Goal: Information Seeking & Learning: Learn about a topic

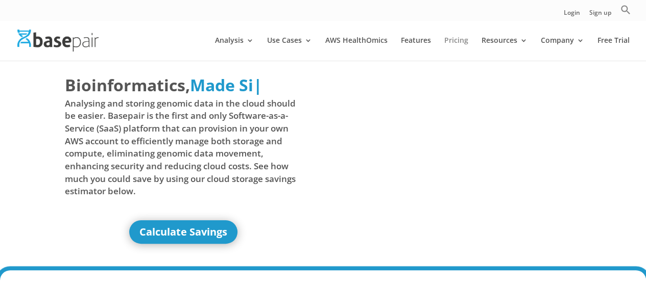
click at [459, 39] on link "Pricing" at bounding box center [456, 49] width 24 height 24
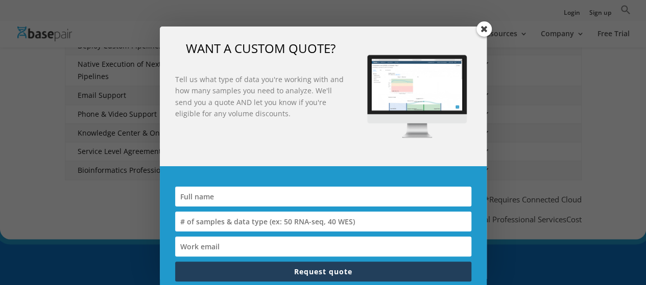
scroll to position [548, 0]
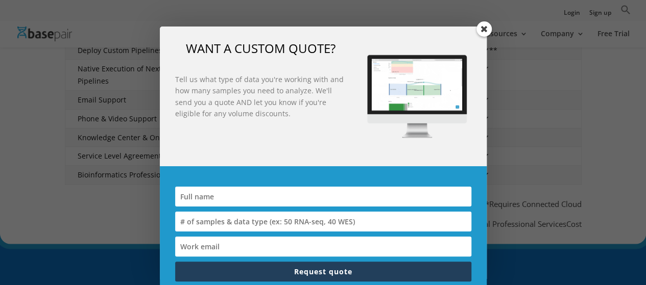
click at [482, 30] on span at bounding box center [483, 28] width 15 height 15
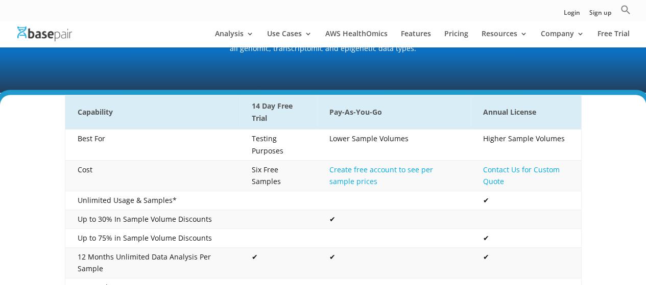
scroll to position [151, 0]
